Goal: Task Accomplishment & Management: Complete application form

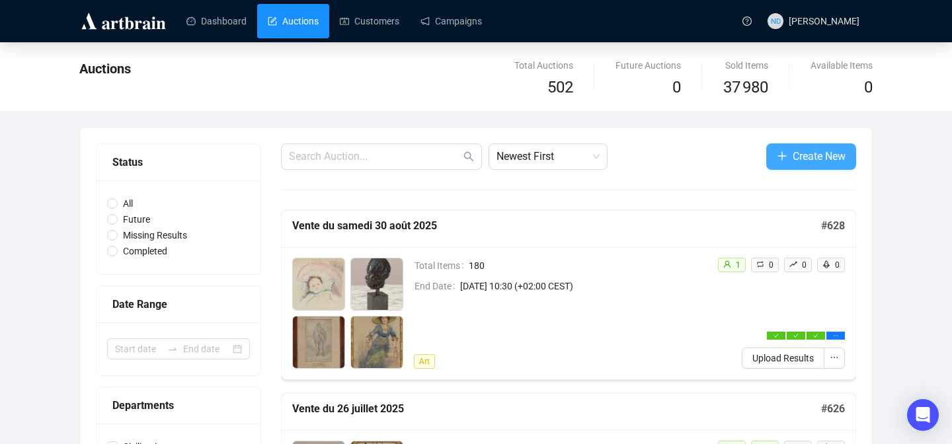
click at [767, 160] on button "Create New" at bounding box center [811, 156] width 90 height 26
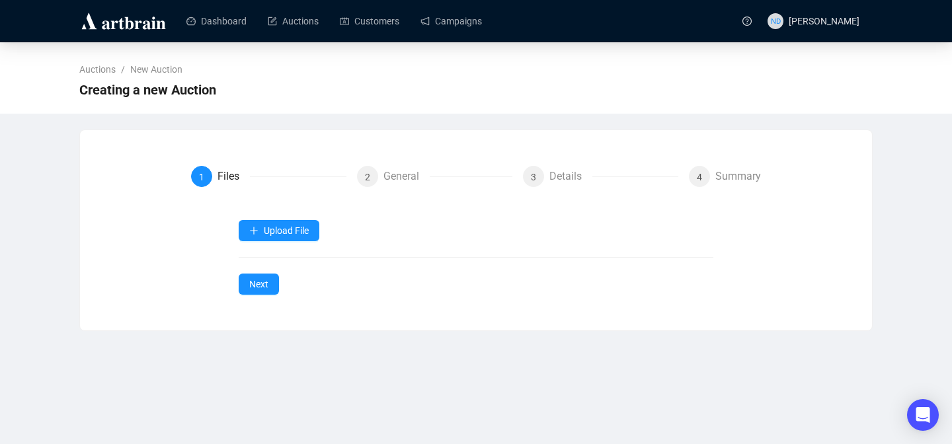
click at [268, 242] on div "Upload File Next" at bounding box center [476, 257] width 475 height 75
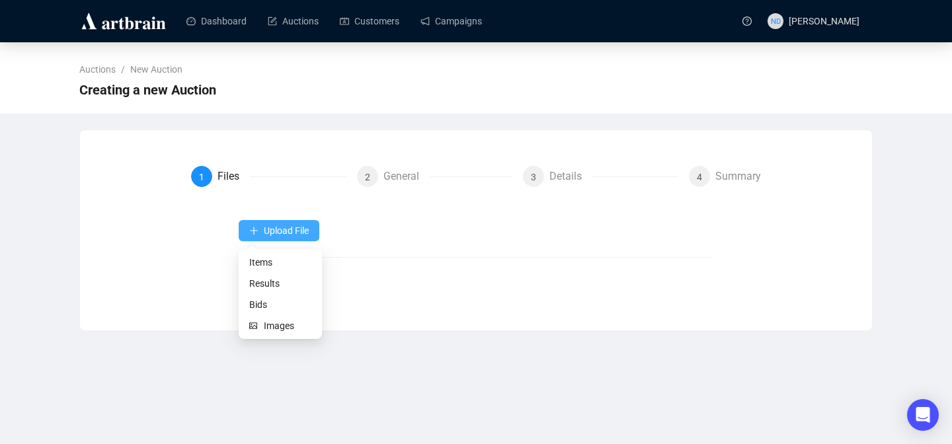
click at [268, 236] on button "Upload File" at bounding box center [279, 230] width 81 height 21
click at [253, 263] on span "Items" at bounding box center [280, 262] width 62 height 15
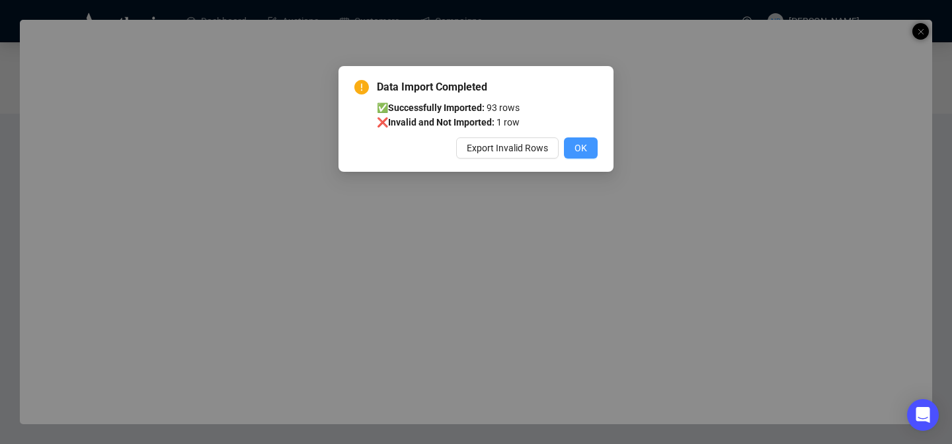
click at [584, 147] on span "OK" at bounding box center [580, 148] width 13 height 15
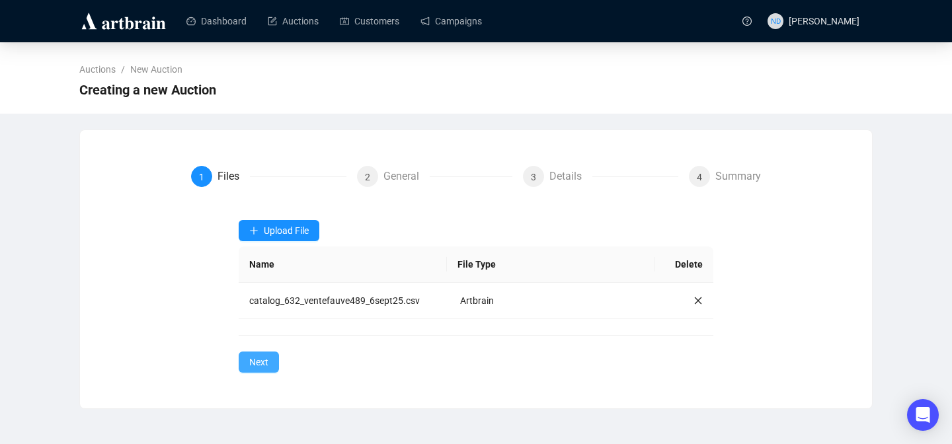
click at [267, 362] on span "Next" at bounding box center [258, 362] width 19 height 15
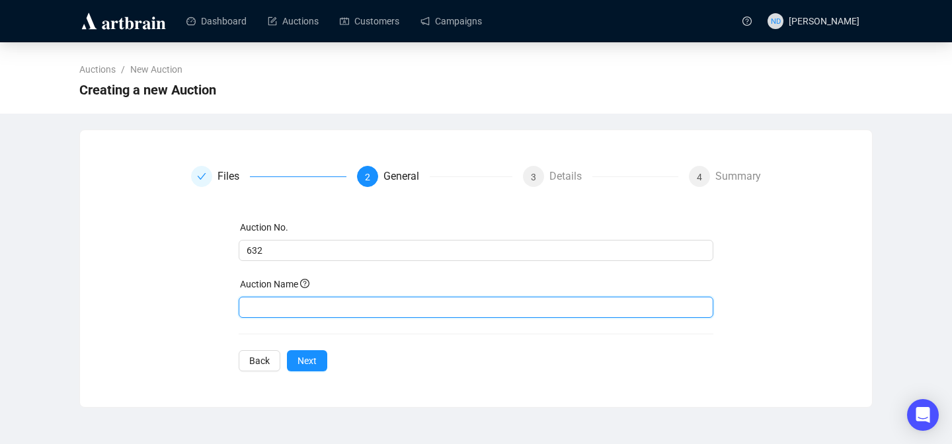
click at [291, 302] on input "text" at bounding box center [476, 307] width 475 height 21
type input "Vente du 6 septembre 2025"
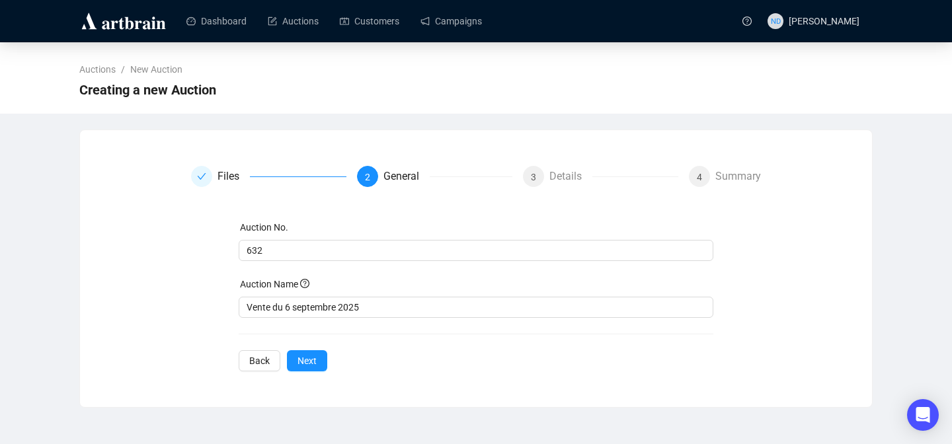
click at [369, 335] on div "Auction No. 632 Auction Name Vente du 6 septembre 2025 Back Next" at bounding box center [476, 295] width 475 height 151
click at [305, 362] on span "Next" at bounding box center [306, 361] width 19 height 15
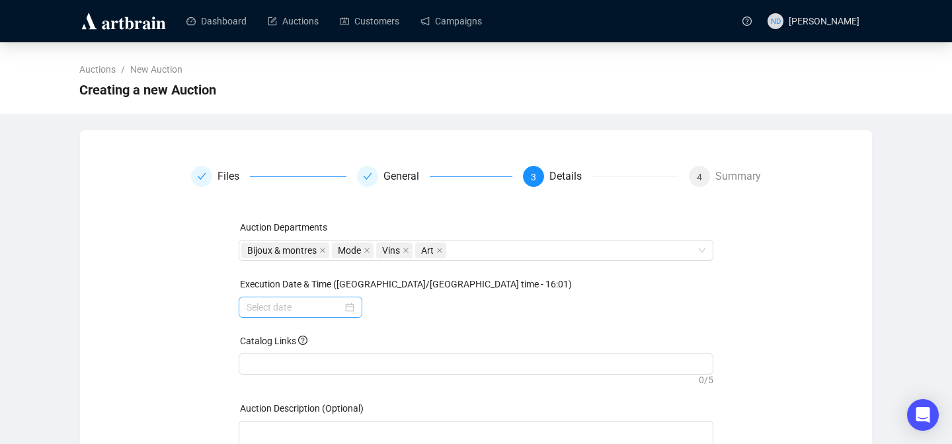
click at [346, 309] on div at bounding box center [301, 307] width 108 height 15
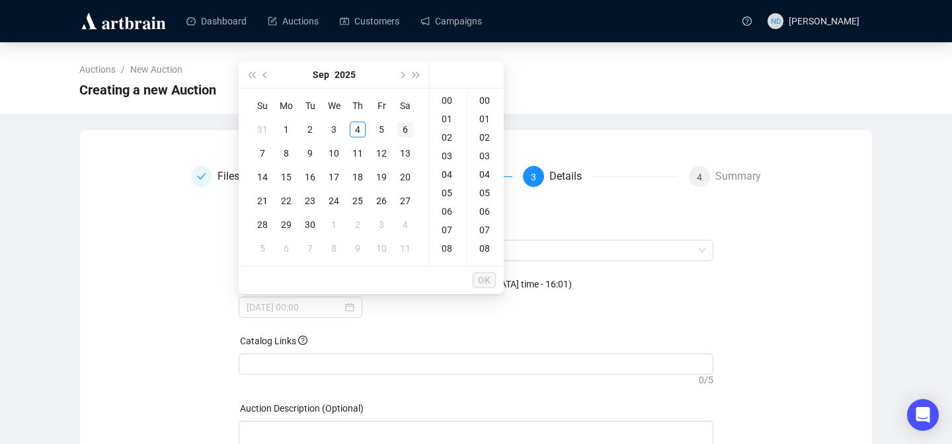
click at [405, 128] on div "6" at bounding box center [405, 130] width 16 height 16
click at [445, 204] on div "10" at bounding box center [448, 201] width 32 height 19
click at [484, 239] on div "30" at bounding box center [486, 237] width 32 height 19
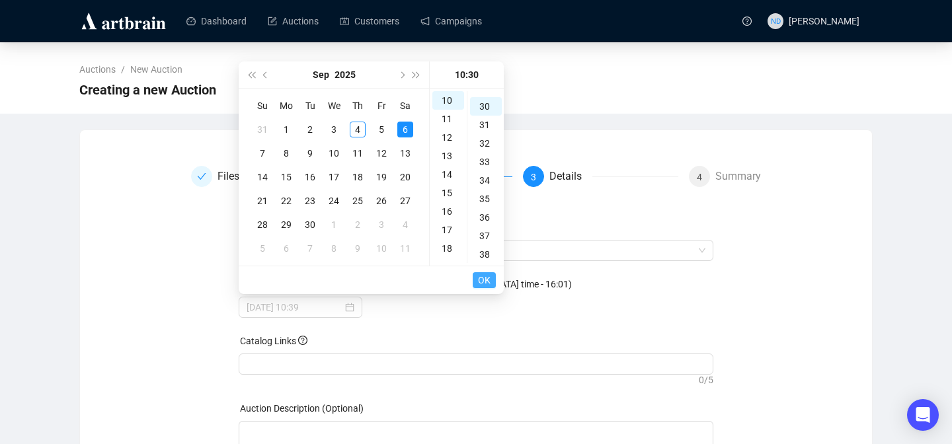
type input "[DATE] 10:30"
click at [482, 282] on span "OK" at bounding box center [484, 280] width 13 height 25
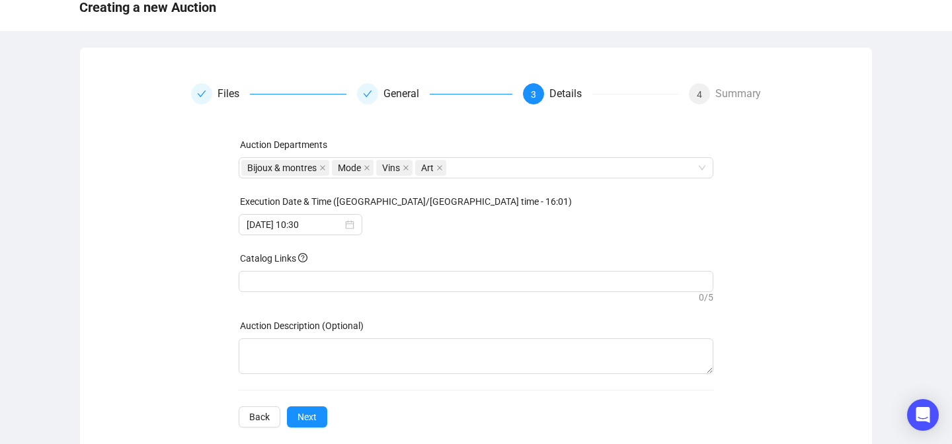
scroll to position [102, 0]
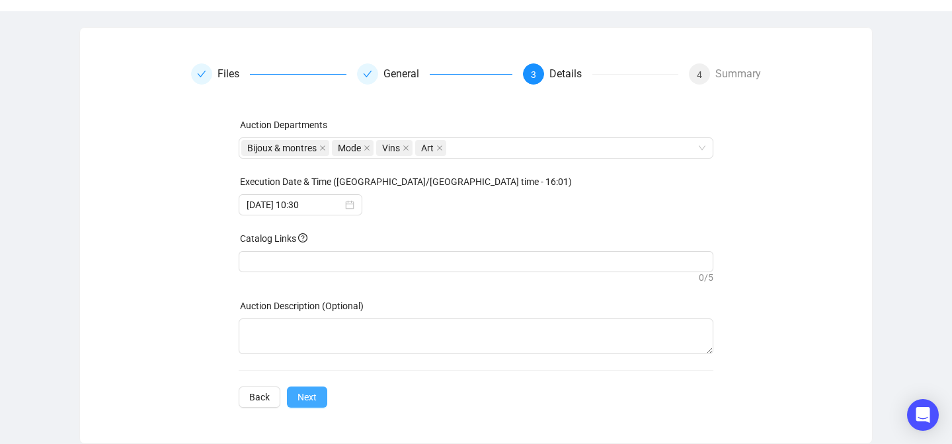
click at [317, 399] on button "Next" at bounding box center [307, 397] width 40 height 21
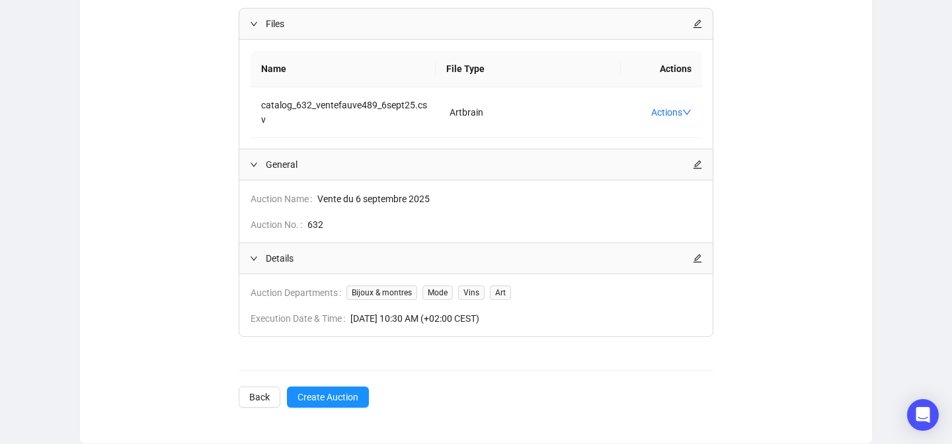
scroll to position [212, 0]
click at [342, 393] on span "Create Auction" at bounding box center [327, 397] width 61 height 15
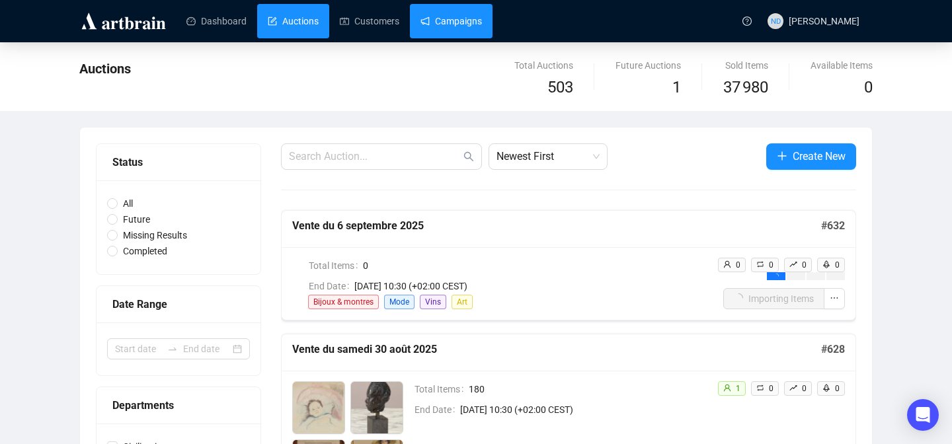
click at [468, 26] on link "Campaigns" at bounding box center [450, 21] width 61 height 34
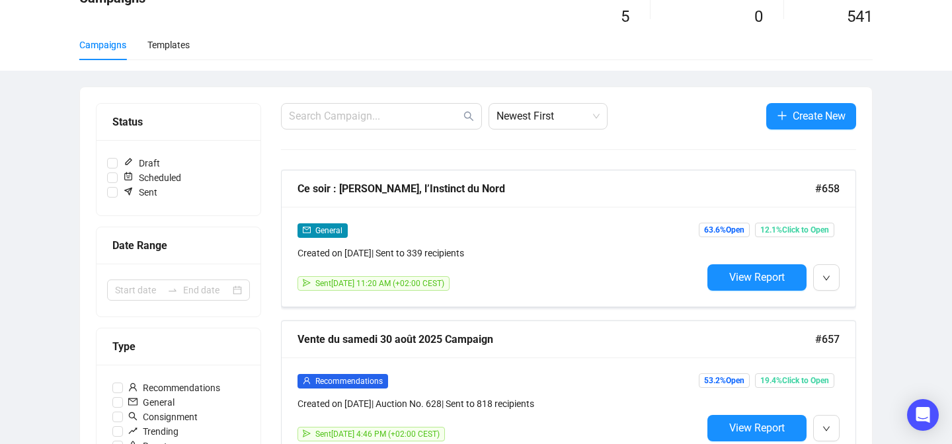
scroll to position [70, 0]
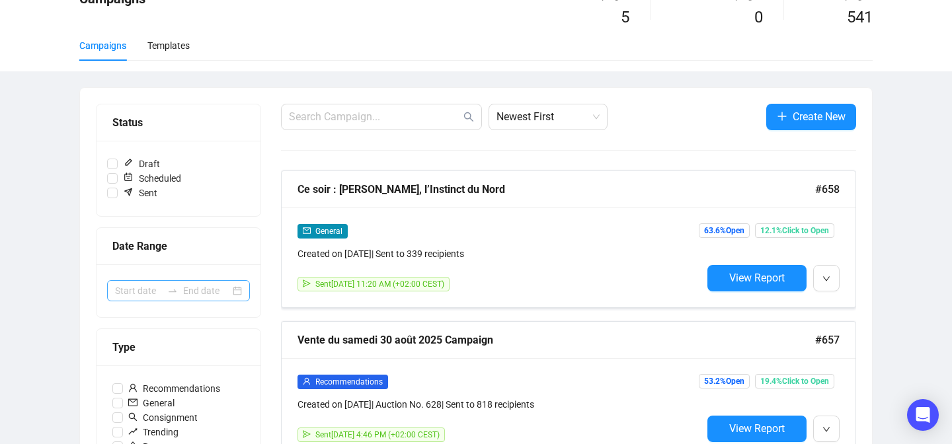
click at [240, 295] on div at bounding box center [178, 290] width 143 height 21
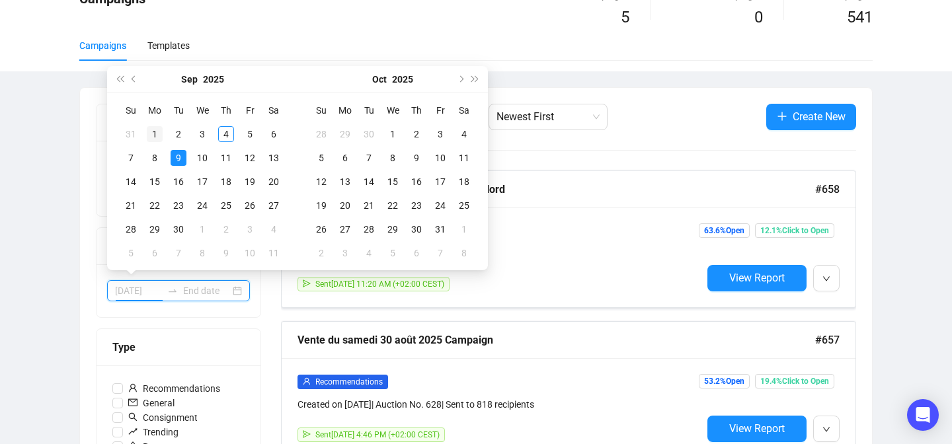
type input "[DATE]"
click at [131, 75] on button "Previous month (PageUp)" at bounding box center [134, 79] width 15 height 26
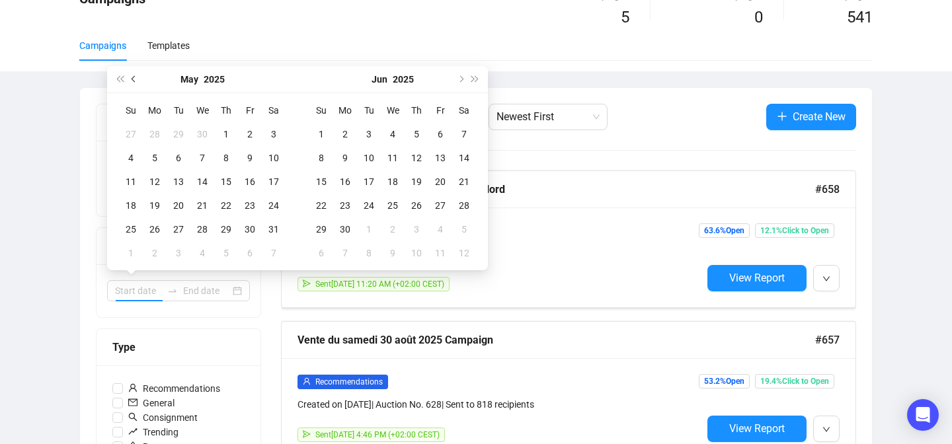
click at [131, 75] on button "Previous month (PageUp)" at bounding box center [134, 79] width 15 height 26
type input "[DATE]"
click at [137, 81] on button "Previous month (PageUp)" at bounding box center [134, 79] width 15 height 26
type input "[DATE]"
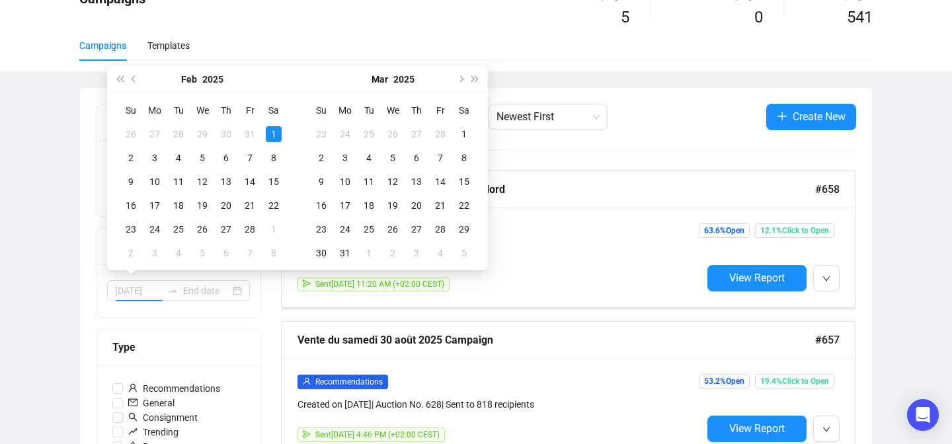
click at [266, 135] on div "1" at bounding box center [274, 134] width 16 height 16
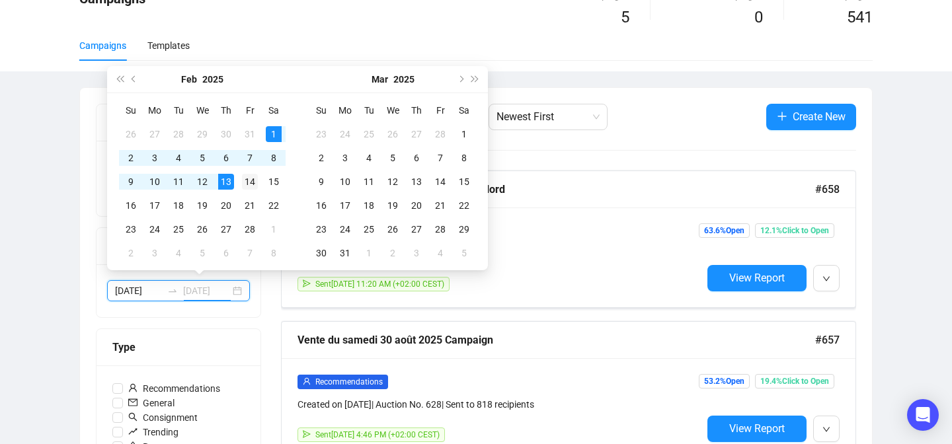
type input "[DATE]"
click at [247, 178] on div "14" at bounding box center [250, 182] width 16 height 16
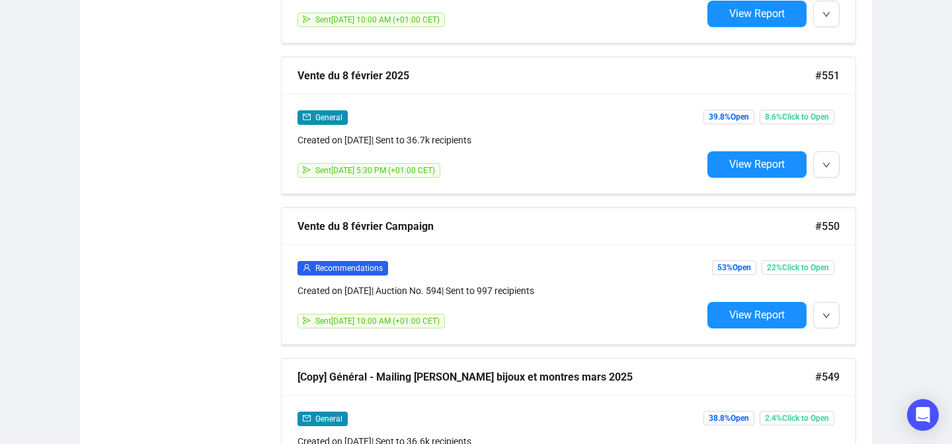
scroll to position [1086, 0]
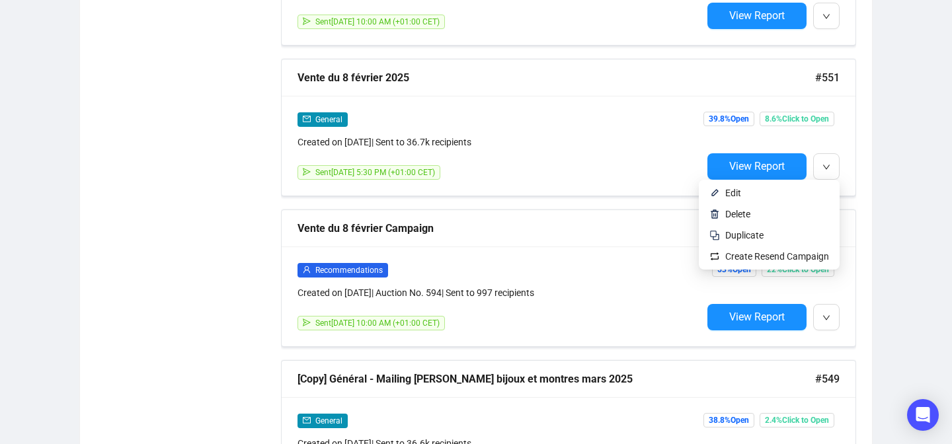
click at [824, 182] on ul "Edit Delete Duplicate Create Resend Campaign" at bounding box center [769, 225] width 141 height 90
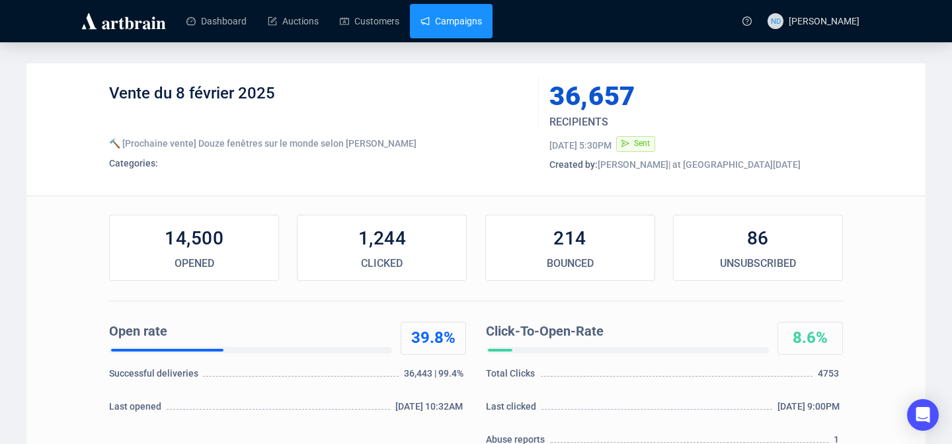
click at [435, 20] on link "Campaigns" at bounding box center [450, 21] width 61 height 34
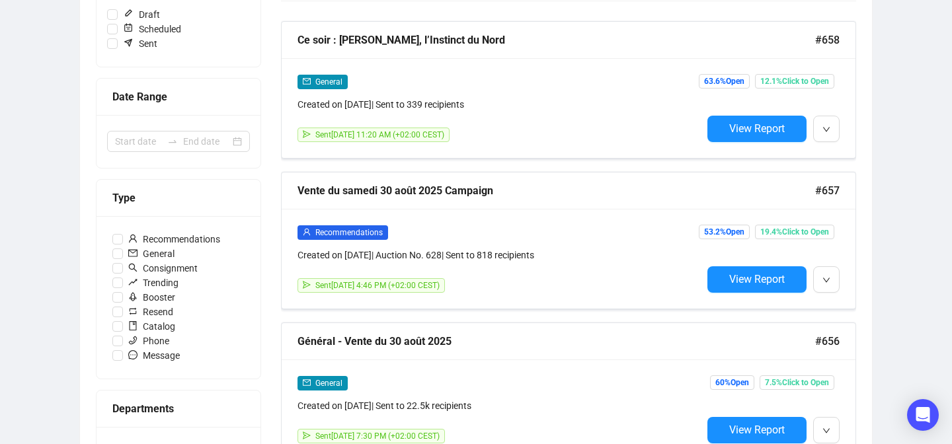
scroll to position [231, 0]
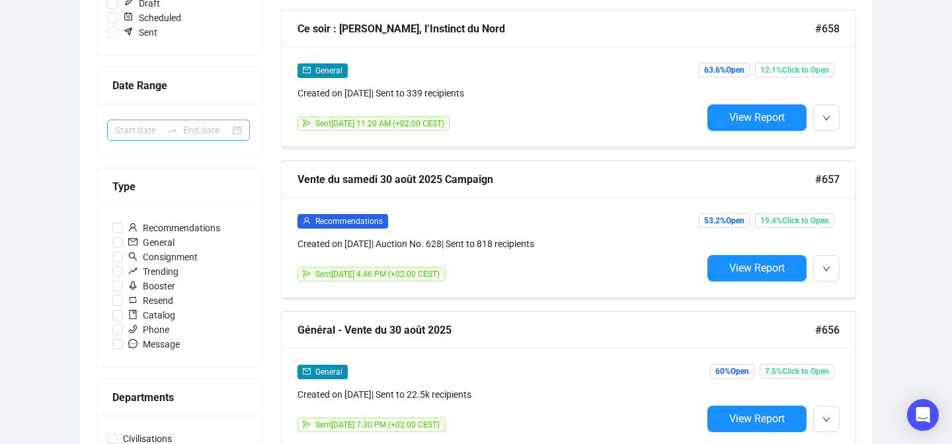
click at [237, 128] on div at bounding box center [178, 130] width 143 height 21
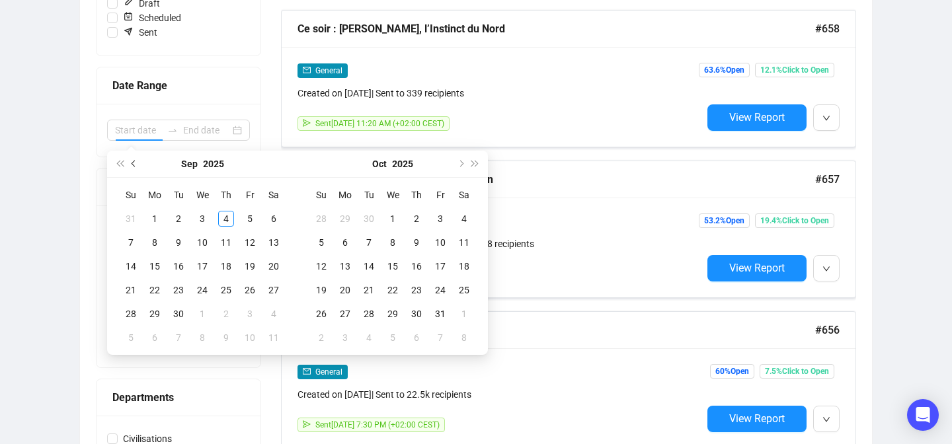
click at [129, 158] on button "Previous month (PageUp)" at bounding box center [134, 164] width 15 height 26
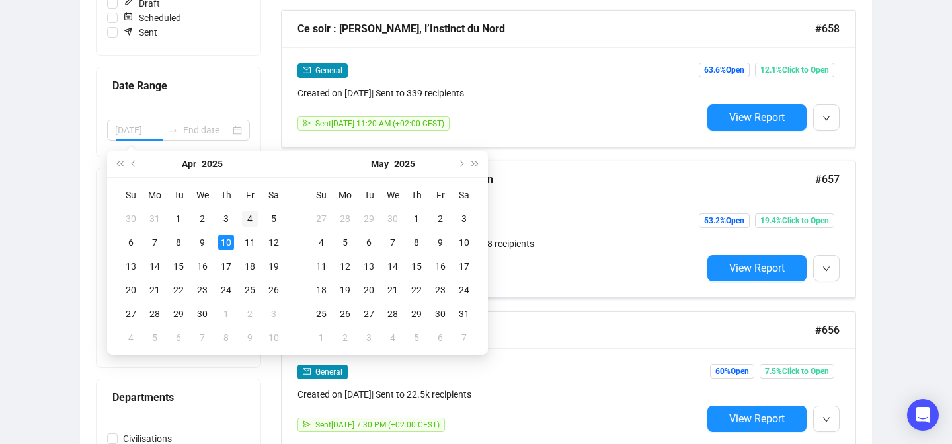
type input "[DATE]"
click at [250, 220] on div "4" at bounding box center [250, 219] width 16 height 16
type input "[DATE]"
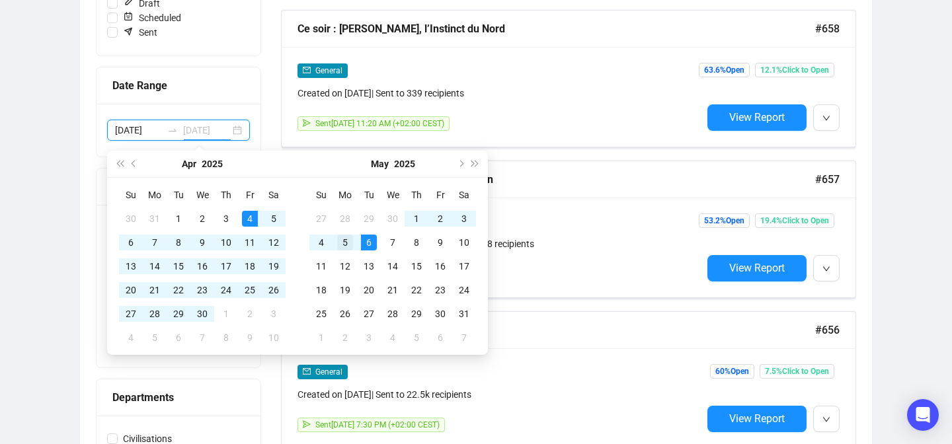
type input "[DATE]"
click at [352, 242] on div "5" at bounding box center [345, 243] width 16 height 16
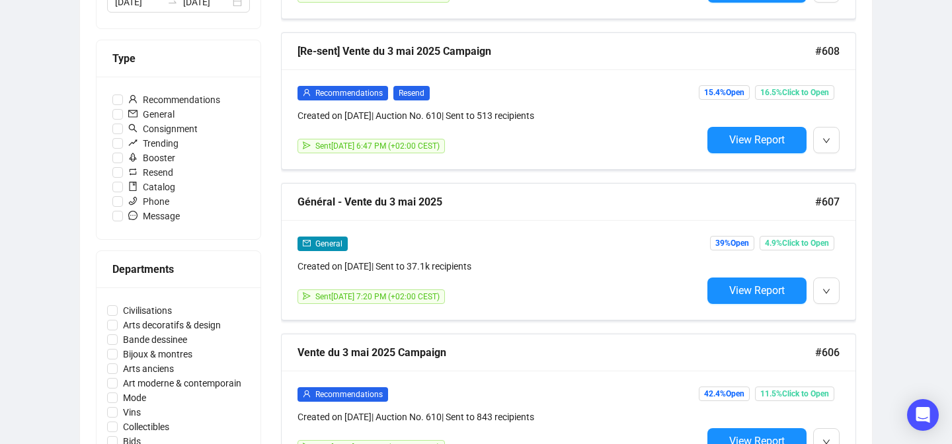
scroll to position [388, 0]
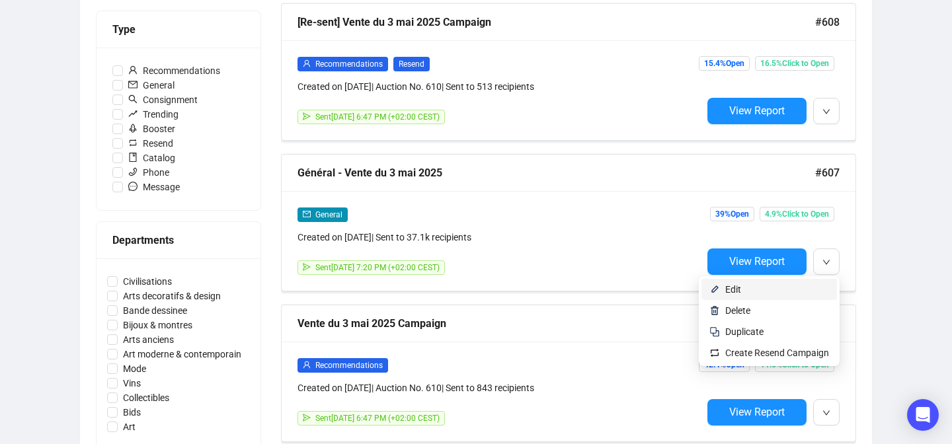
click at [800, 291] on span "Edit" at bounding box center [777, 289] width 104 height 15
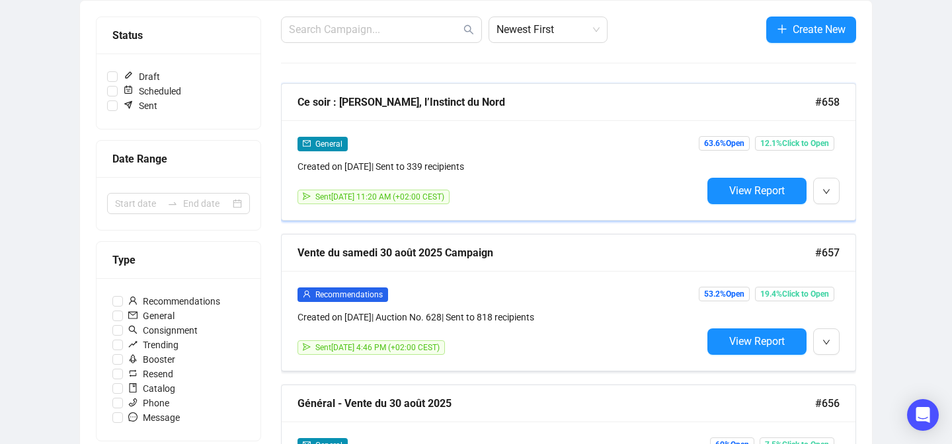
scroll to position [268, 0]
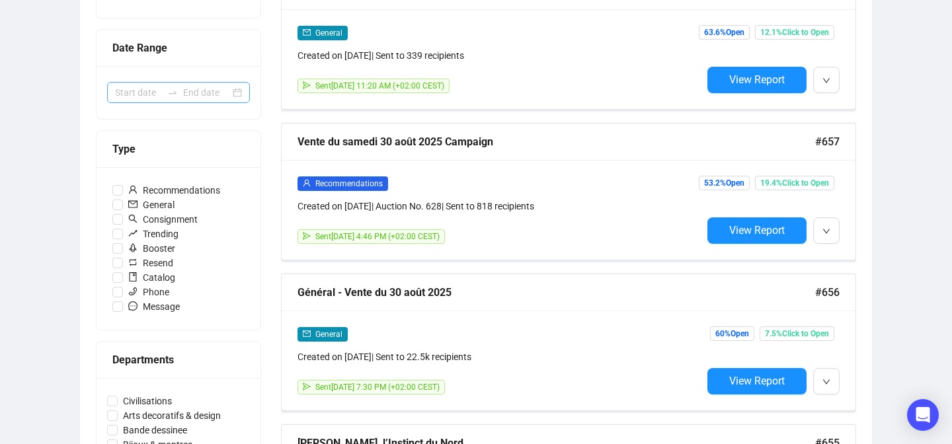
click at [238, 91] on div at bounding box center [178, 92] width 143 height 21
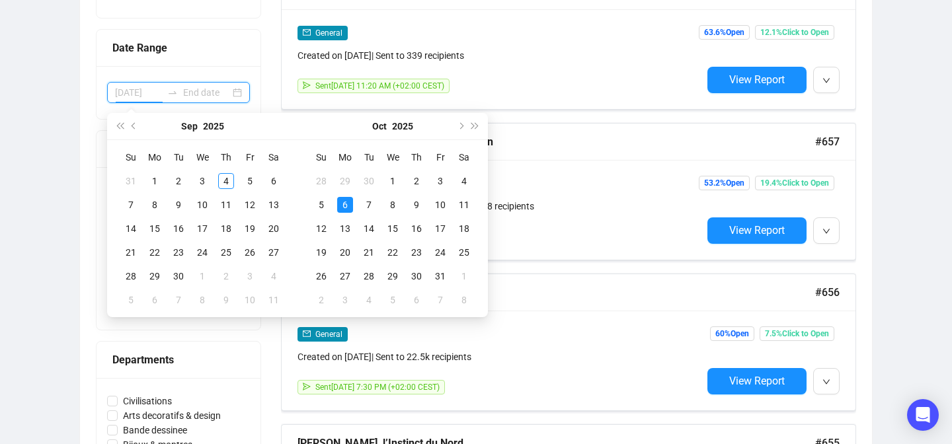
type input "[DATE]"
click at [141, 122] on button "Previous month (PageUp)" at bounding box center [134, 126] width 15 height 26
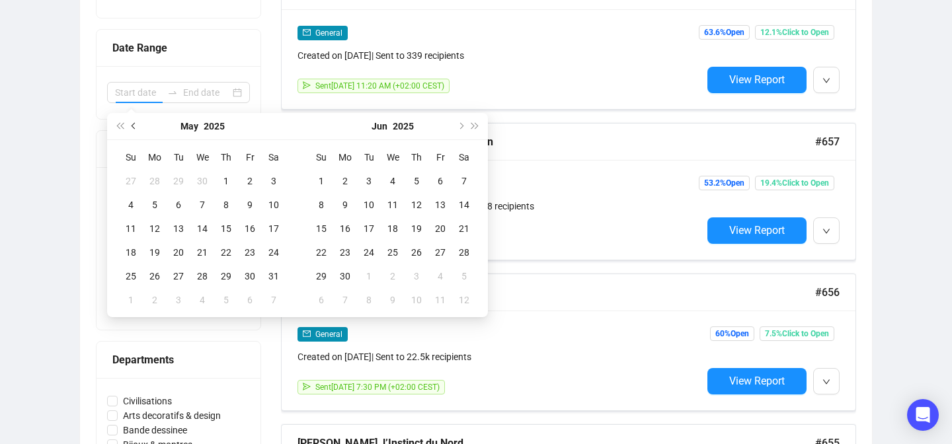
click at [135, 127] on span "Previous month (PageUp)" at bounding box center [135, 126] width 7 height 7
type input "[DATE]"
click at [421, 177] on div "1" at bounding box center [416, 181] width 16 height 16
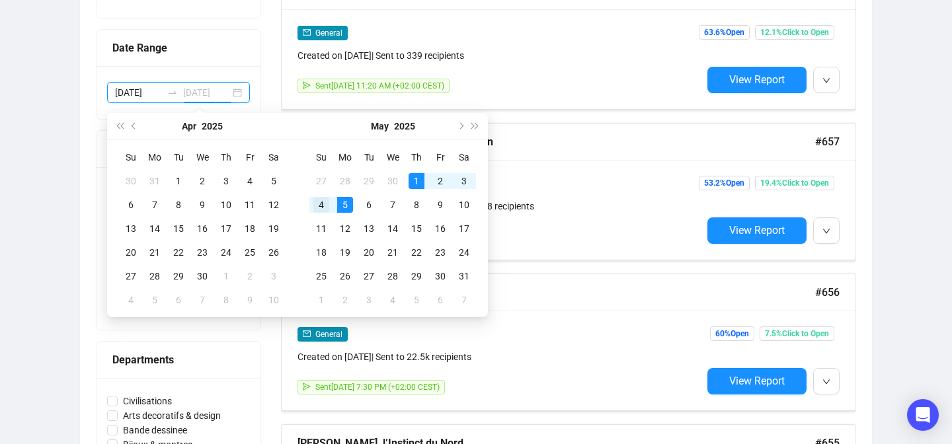
type input "[DATE]"
click at [319, 202] on div "4" at bounding box center [321, 205] width 16 height 16
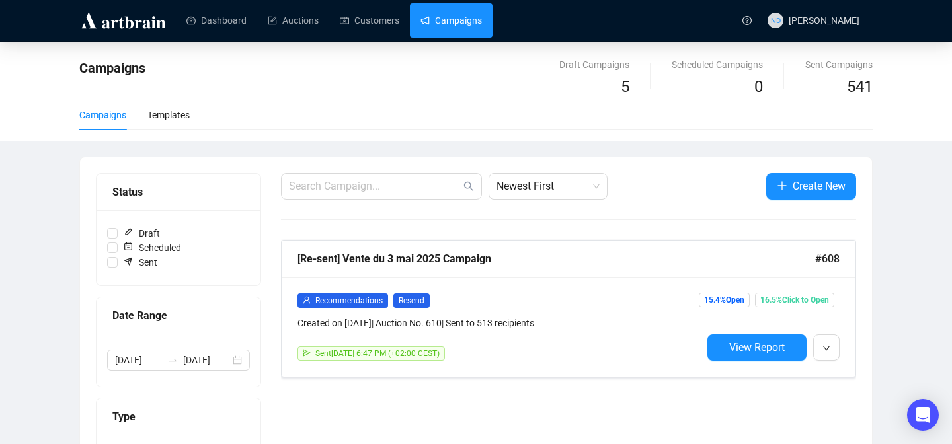
scroll to position [0, 0]
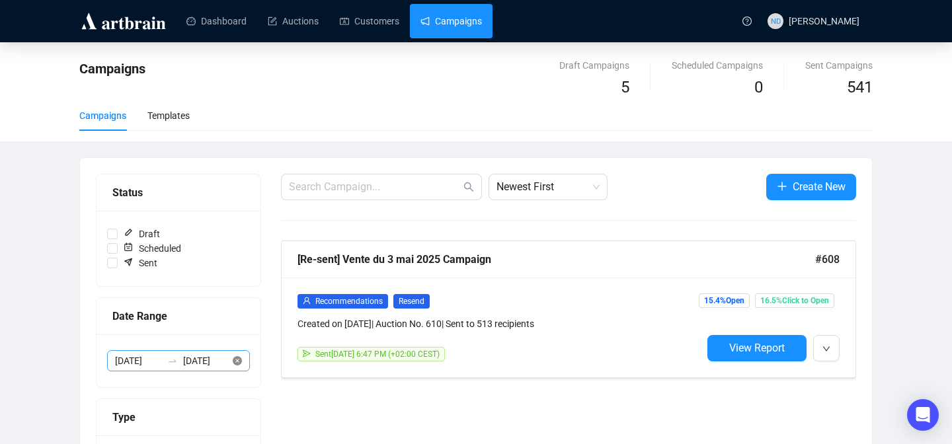
click at [240, 358] on icon "close-circle" at bounding box center [237, 360] width 9 height 9
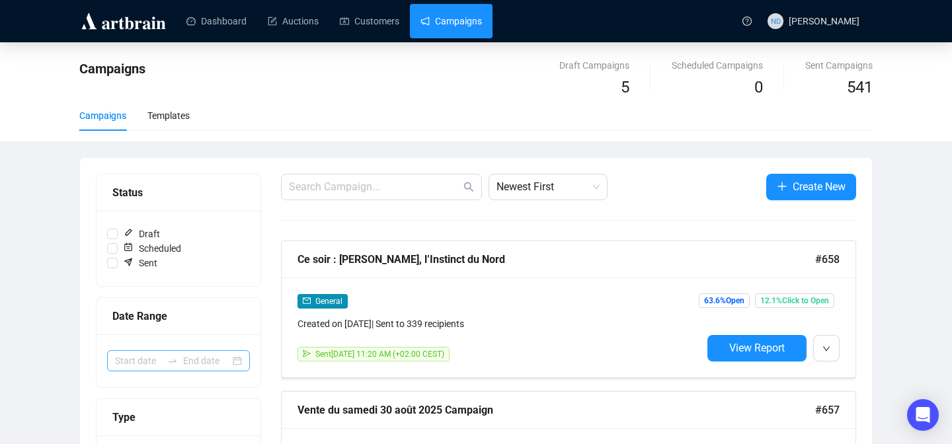
click at [240, 358] on div at bounding box center [178, 360] width 143 height 21
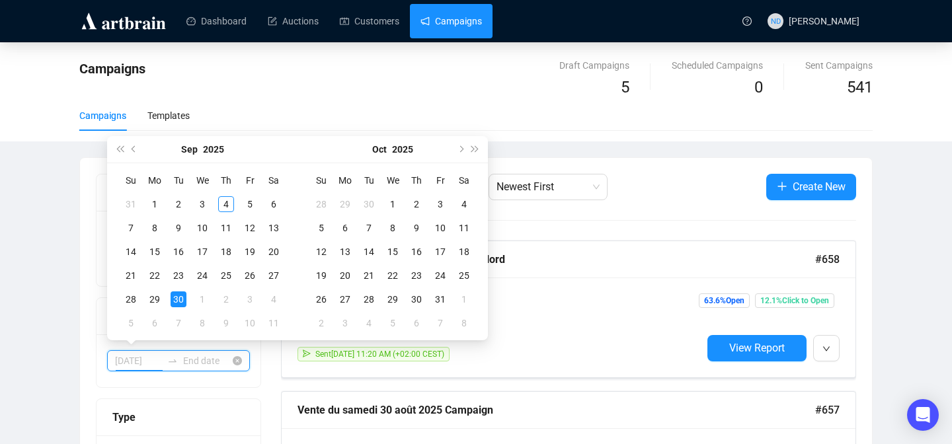
type input "[DATE]"
click at [132, 150] on span "Previous month (PageUp)" at bounding box center [135, 149] width 7 height 7
click at [137, 149] on span "Previous month (PageUp)" at bounding box center [135, 149] width 7 height 7
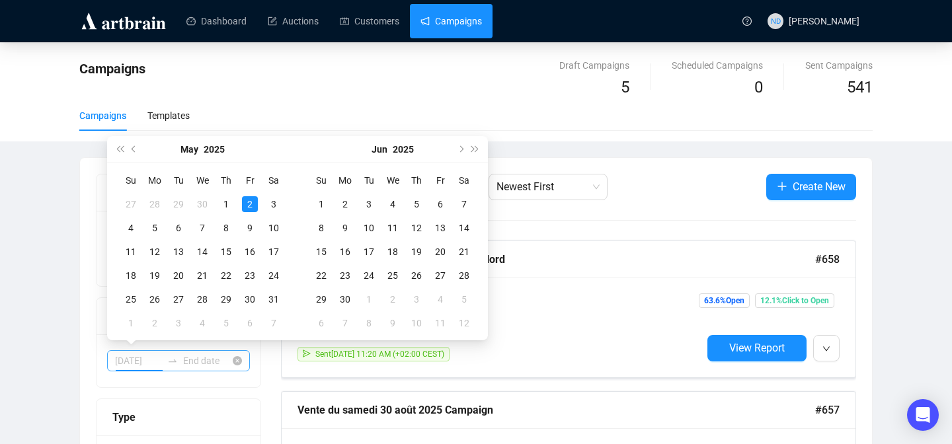
type input "[DATE]"
click at [134, 151] on span "Previous month (PageUp)" at bounding box center [135, 149] width 7 height 7
type input "[DATE]"
click at [200, 298] on div "30" at bounding box center [202, 299] width 16 height 16
type input "[DATE]"
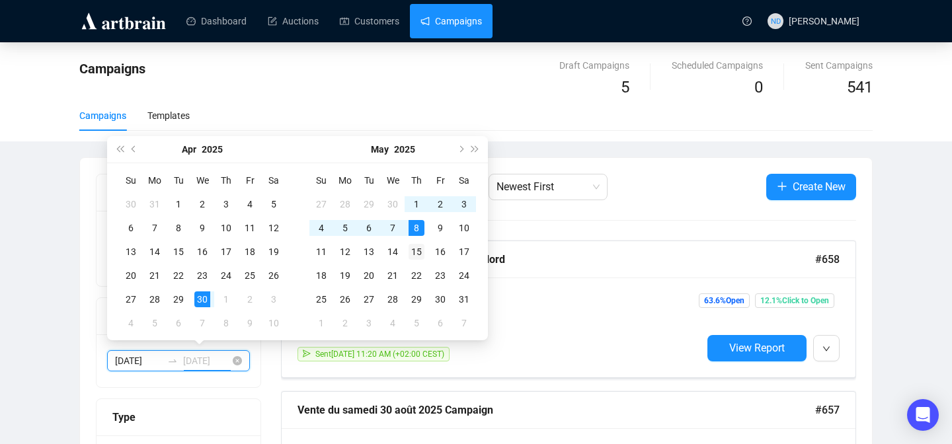
type input "[DATE]"
click at [416, 245] on div "15" at bounding box center [416, 252] width 16 height 16
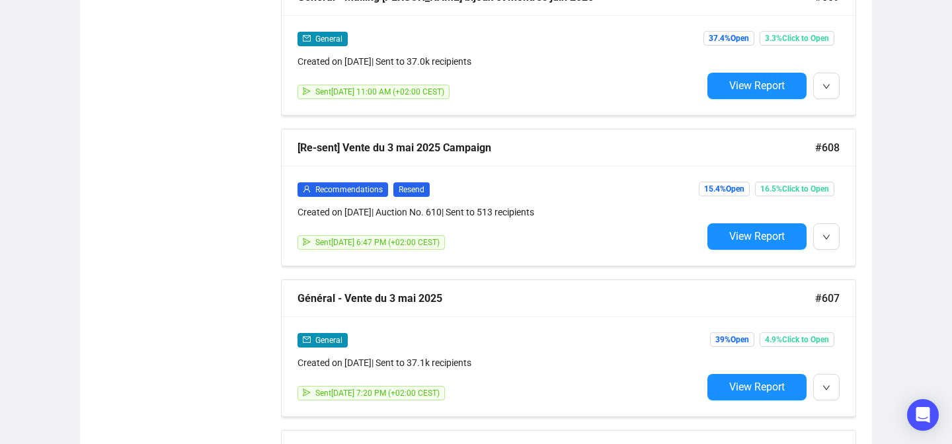
scroll to position [1379, 0]
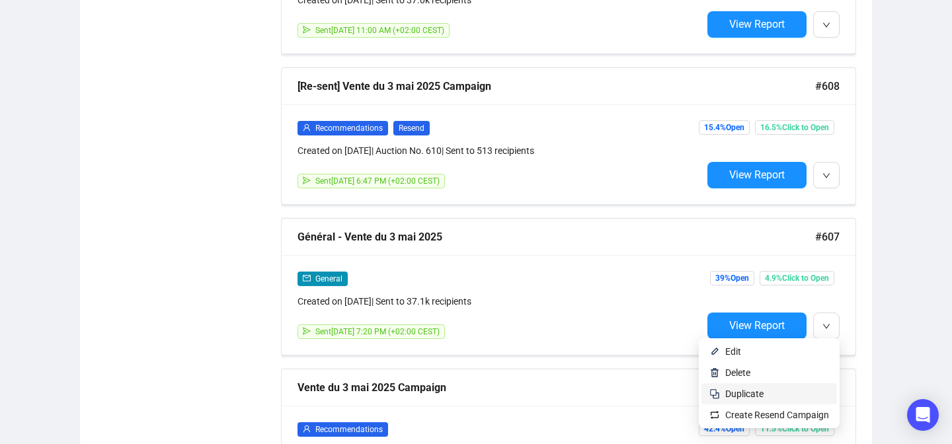
click at [784, 394] on span "Duplicate" at bounding box center [777, 394] width 104 height 15
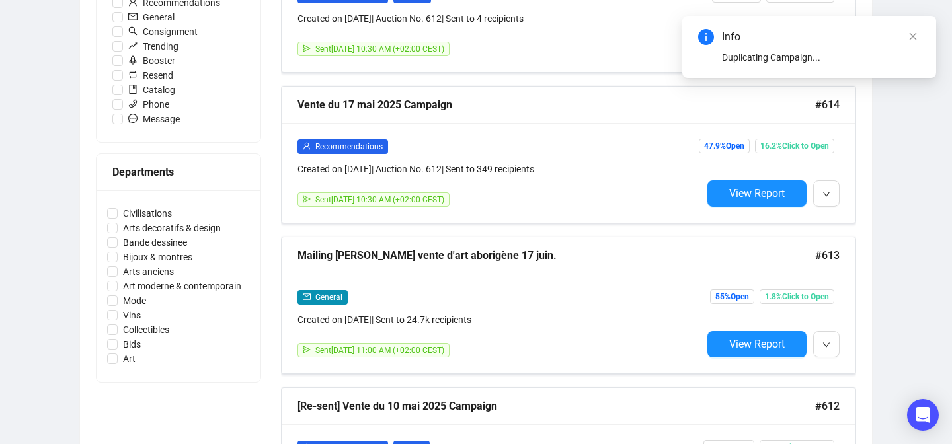
scroll to position [0, 0]
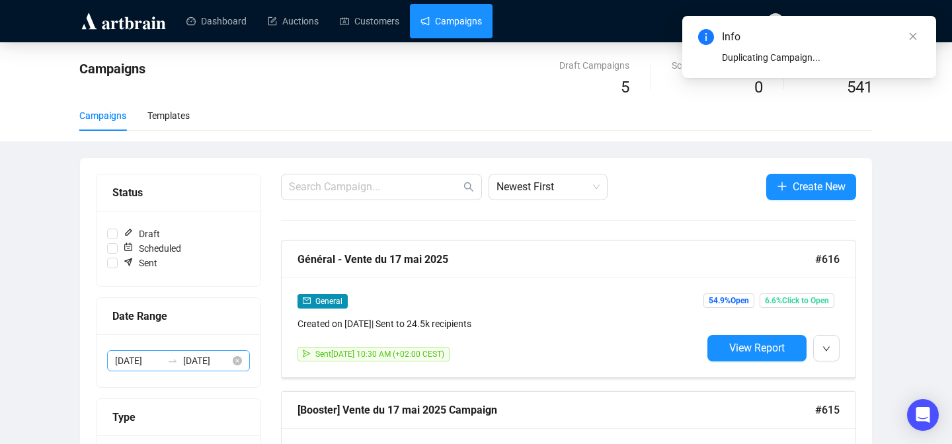
click at [457, 21] on link "Campaigns" at bounding box center [450, 21] width 61 height 34
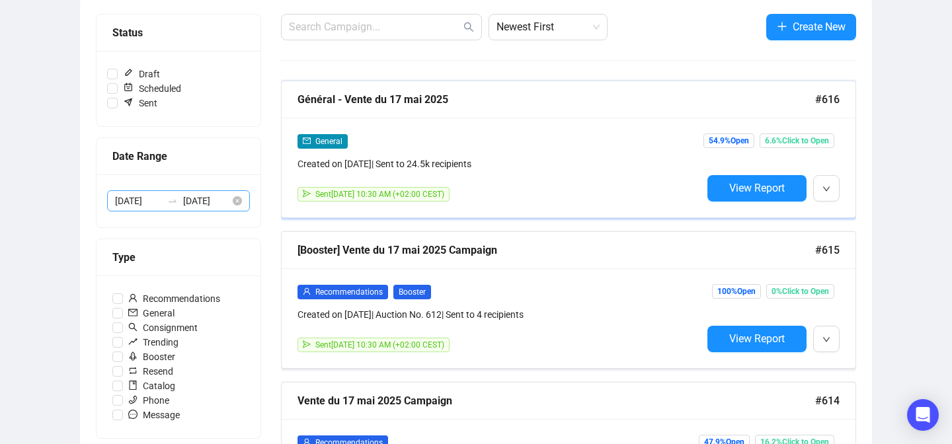
scroll to position [134, 0]
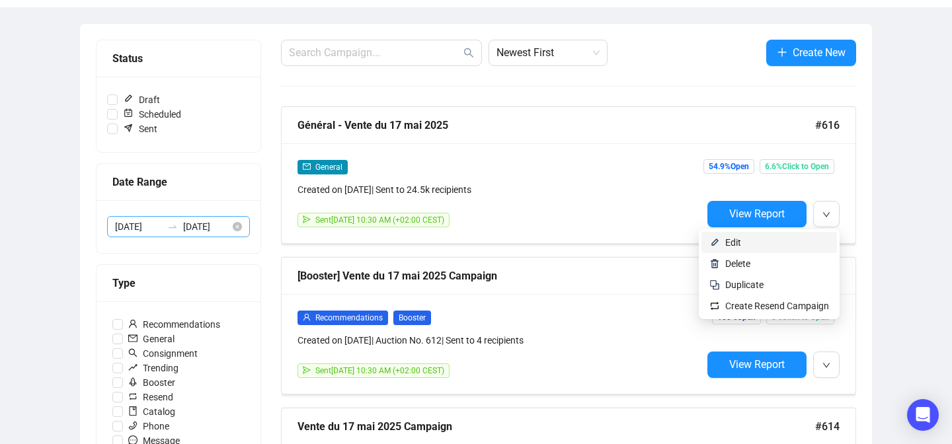
click at [816, 232] on li "Edit" at bounding box center [768, 242] width 135 height 21
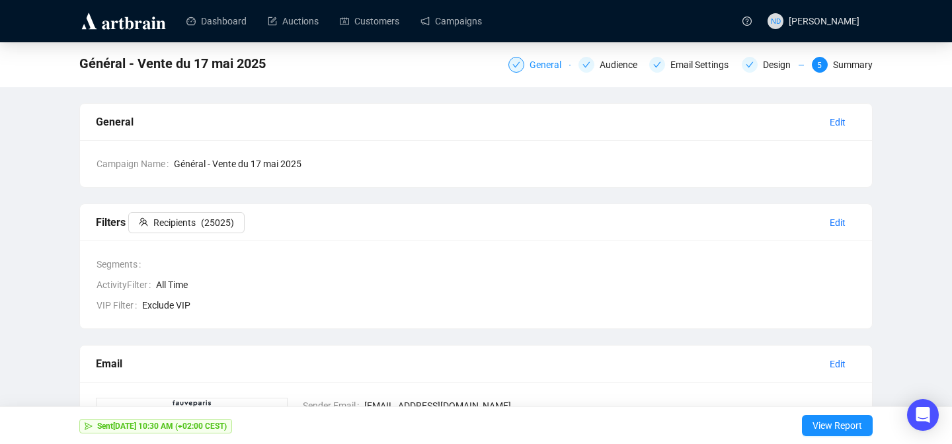
click at [545, 63] on div "General" at bounding box center [549, 65] width 40 height 16
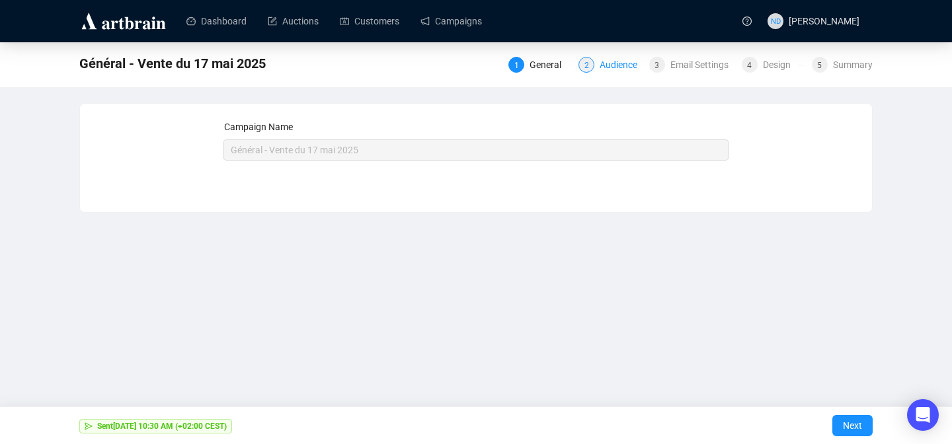
click at [613, 57] on div "Audience" at bounding box center [622, 65] width 46 height 16
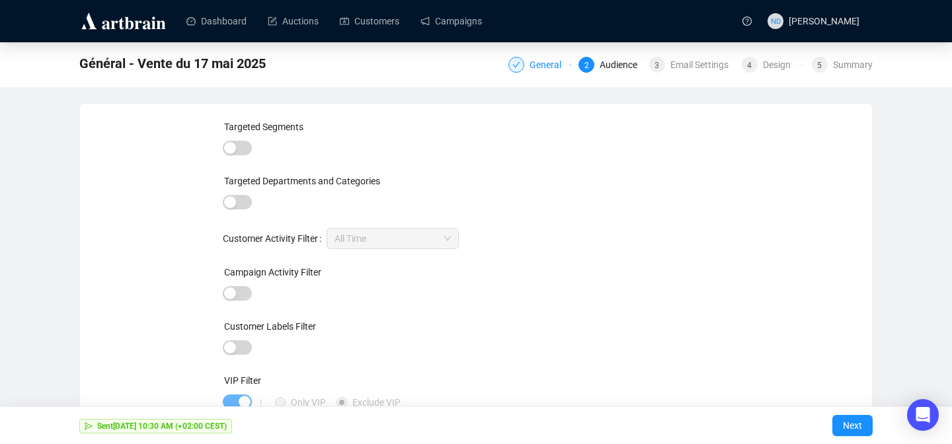
click at [553, 63] on div "General" at bounding box center [549, 65] width 40 height 16
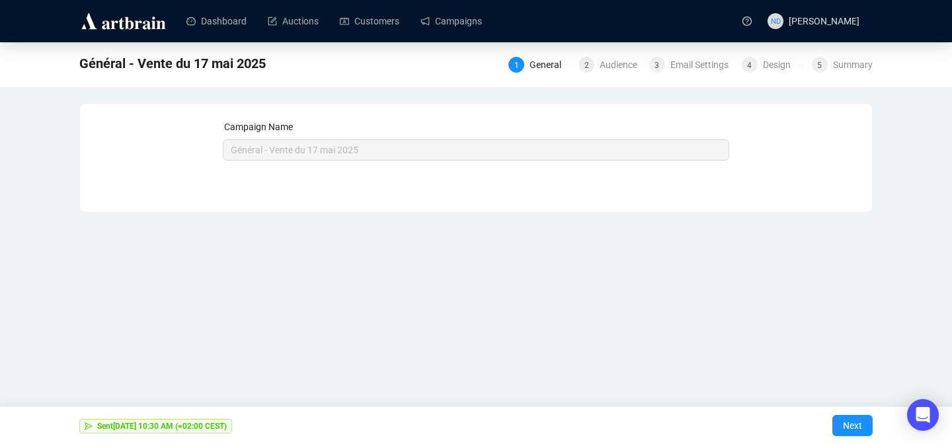
click at [392, 161] on div "Campaign Name Général - Vente du 17 mai 2025 Sent [DATE] 10:30 AM (+02:00 CEST)…" at bounding box center [476, 148] width 507 height 57
click at [472, 34] on link "Campaigns" at bounding box center [450, 21] width 61 height 34
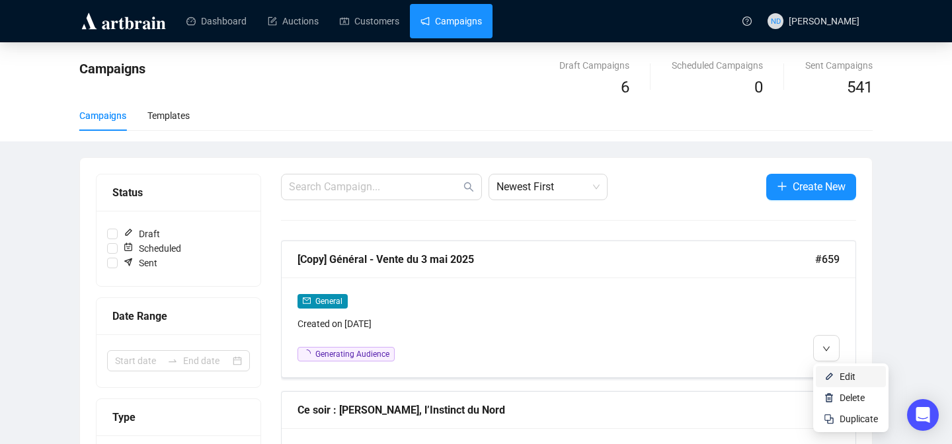
click at [824, 374] on img at bounding box center [829, 376] width 11 height 11
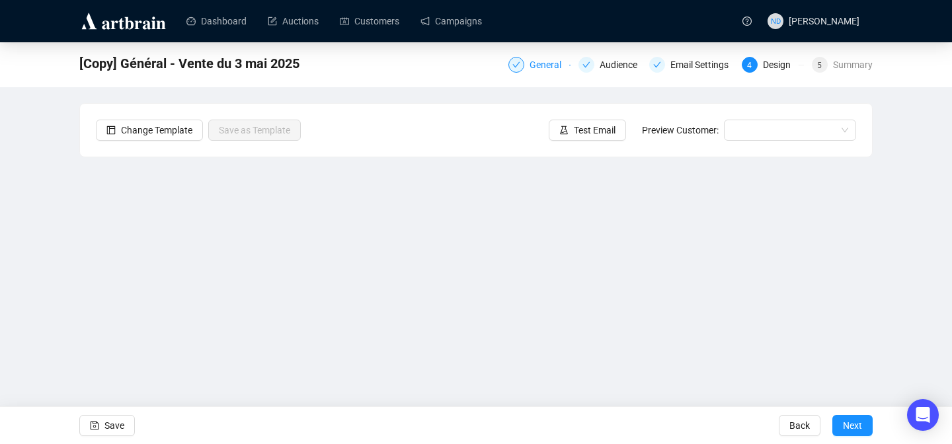
click at [518, 63] on div "General" at bounding box center [539, 65] width 62 height 16
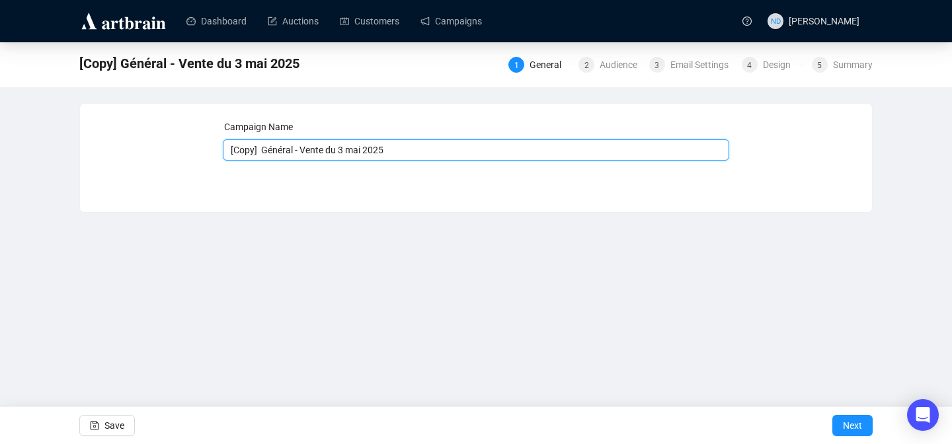
drag, startPoint x: 261, startPoint y: 151, endPoint x: 196, endPoint y: 151, distance: 65.4
click at [196, 151] on div "Campaign Name [Copy] Général - Vente du 3 mai 2025 Save Next" at bounding box center [476, 148] width 760 height 57
drag, startPoint x: 338, startPoint y: 151, endPoint x: 315, endPoint y: 151, distance: 23.1
click at [315, 151] on input "Général - Vente du 3 mai 2025" at bounding box center [476, 149] width 507 height 21
type input "Général - Vente du 6 septembre 2025"
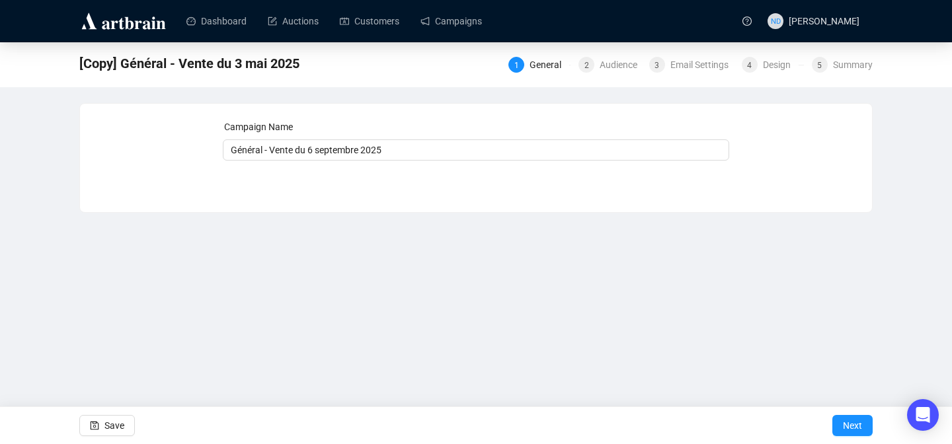
click at [341, 163] on div "Campaign Name Général - Vente du 6 septembre 2025 Save Next" at bounding box center [476, 148] width 507 height 57
click at [599, 69] on div "Audience" at bounding box center [622, 65] width 46 height 16
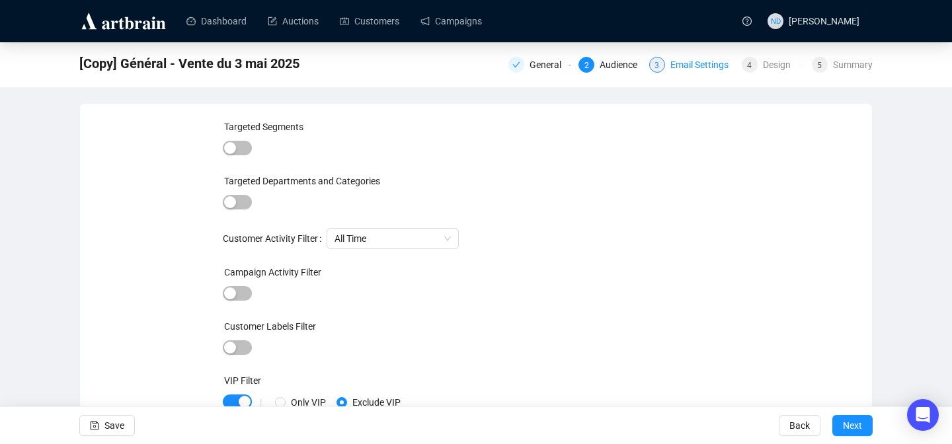
click at [681, 71] on div "Email Settings" at bounding box center [703, 65] width 66 height 16
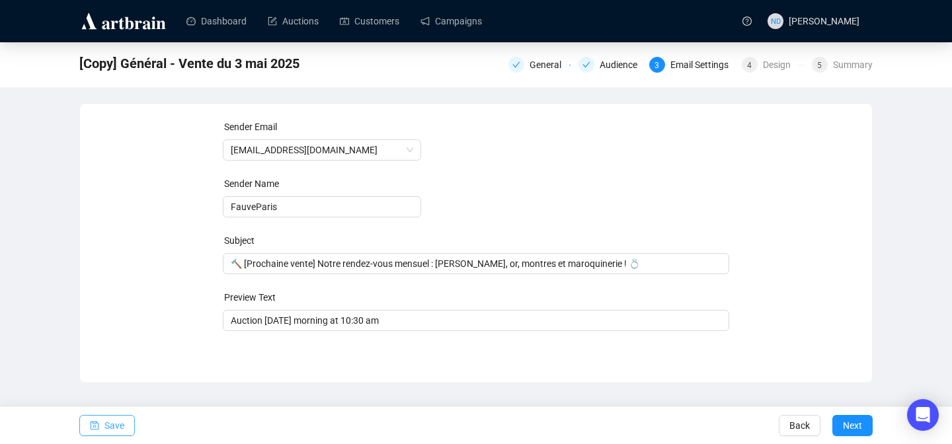
click at [108, 419] on span "Save" at bounding box center [114, 425] width 20 height 37
click at [539, 63] on div "General" at bounding box center [549, 65] width 40 height 16
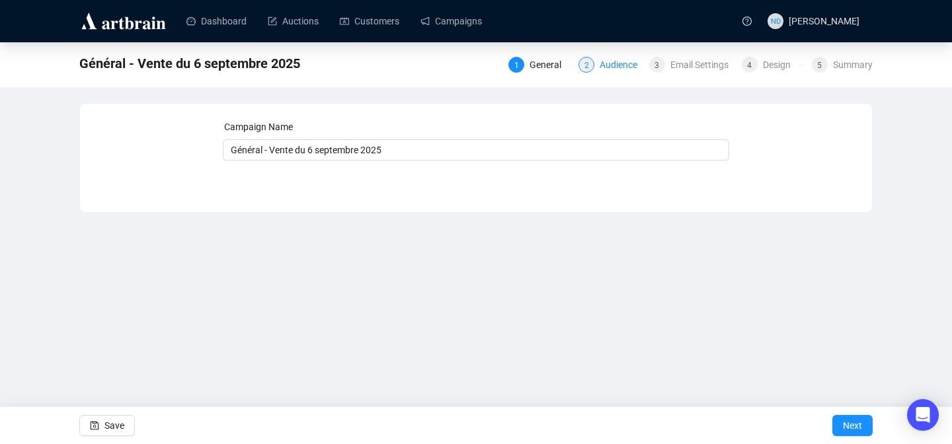
click at [618, 61] on div "Audience" at bounding box center [622, 65] width 46 height 16
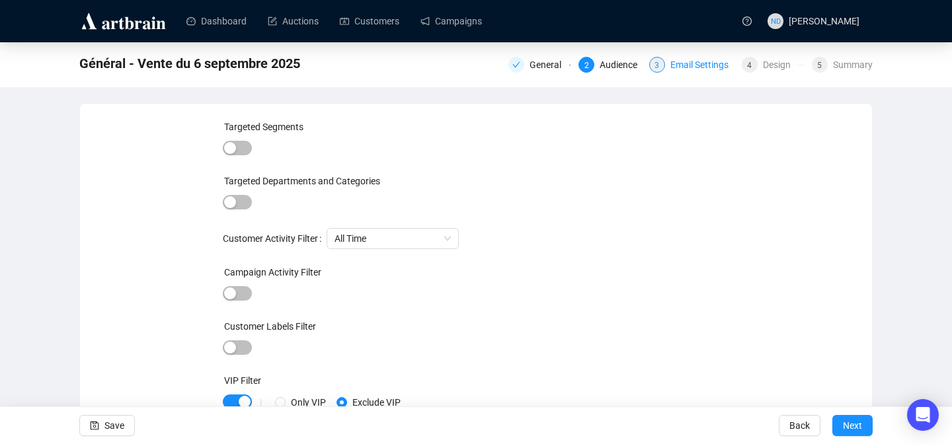
click at [695, 67] on div "Email Settings" at bounding box center [703, 65] width 66 height 16
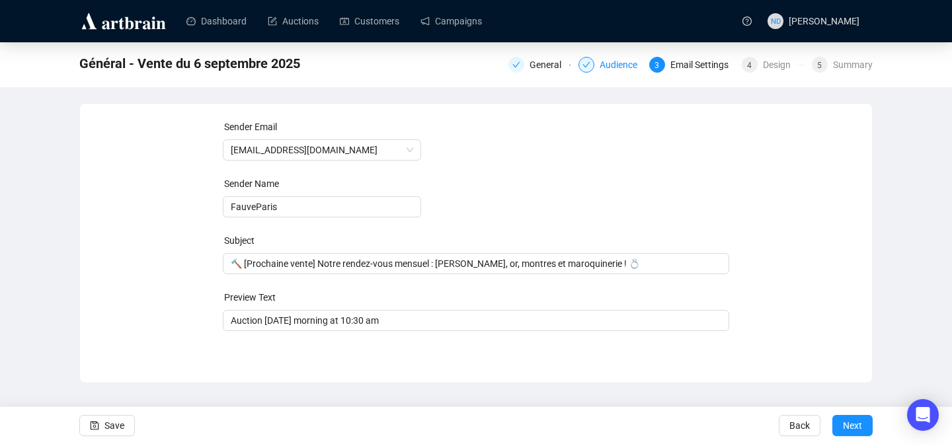
click at [617, 62] on div "Audience" at bounding box center [622, 65] width 46 height 16
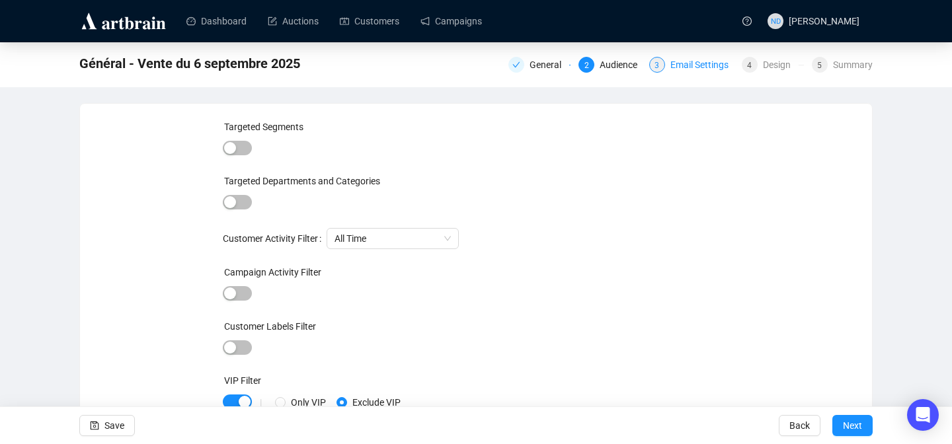
click at [699, 69] on div "Email Settings" at bounding box center [703, 65] width 66 height 16
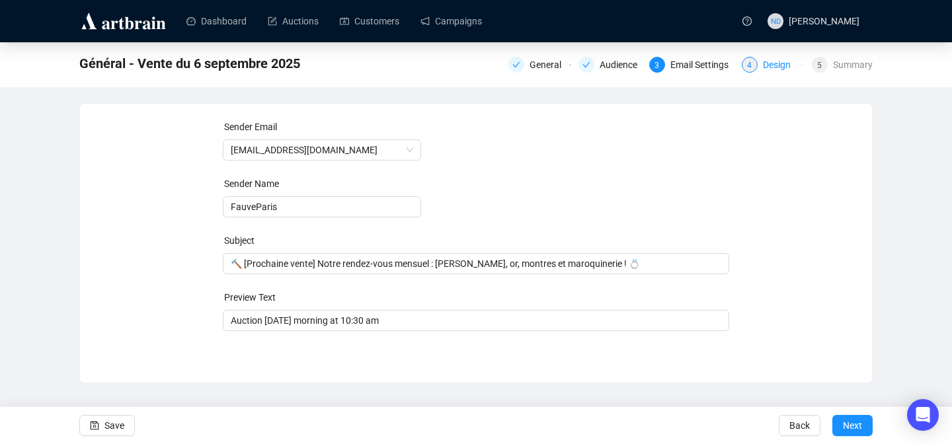
click at [769, 66] on div "Design" at bounding box center [781, 65] width 36 height 16
